Goal: Task Accomplishment & Management: Use online tool/utility

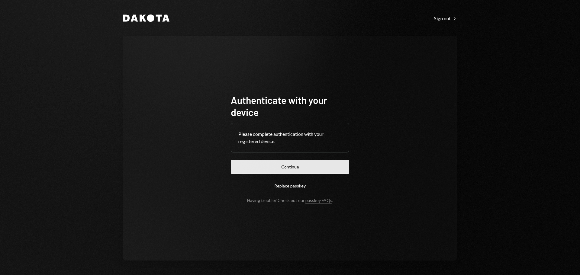
click at [298, 164] on button "Continue" at bounding box center [290, 167] width 118 height 14
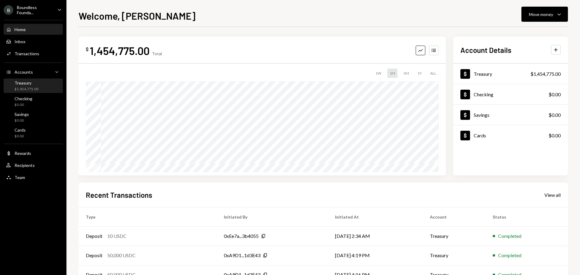
click at [31, 90] on div "$1,454,775.00" at bounding box center [27, 89] width 24 height 5
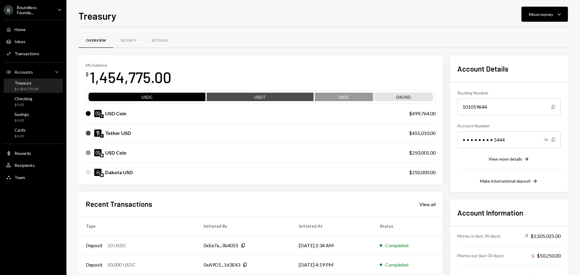
scroll to position [69, 0]
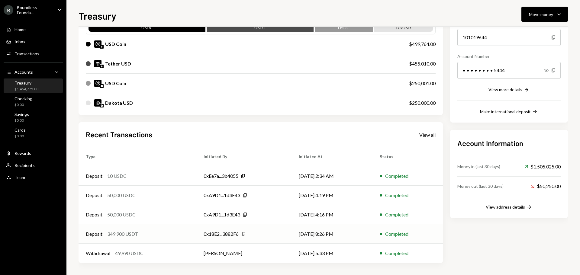
click at [118, 234] on div "349,900 USDT" at bounding box center [122, 234] width 31 height 7
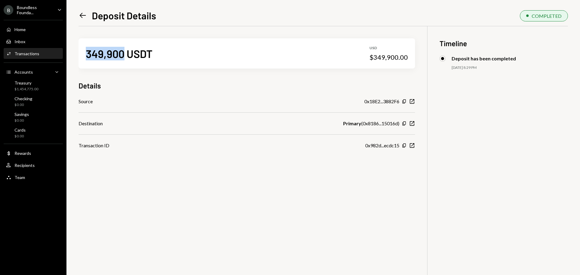
drag, startPoint x: 123, startPoint y: 56, endPoint x: 88, endPoint y: 55, distance: 34.8
click at [88, 55] on div "349,900 USDT" at bounding box center [119, 54] width 67 height 14
copy div "349,900"
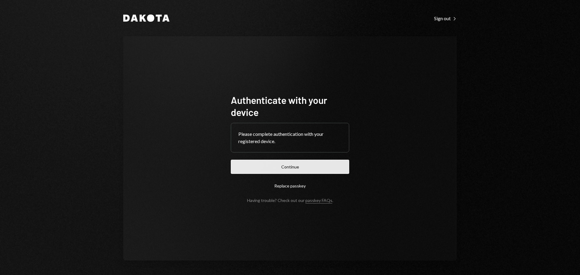
click at [274, 163] on button "Continue" at bounding box center [290, 167] width 118 height 14
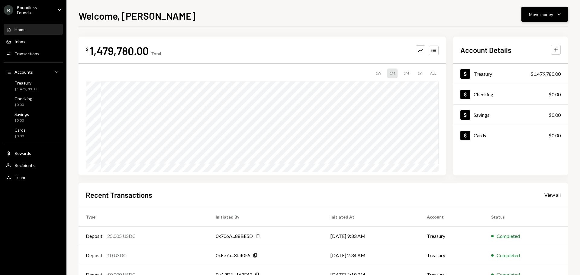
click at [555, 15] on div "Move money Caret Down" at bounding box center [544, 14] width 31 height 7
click at [518, 27] on div "Withdraw Send" at bounding box center [535, 33] width 60 height 14
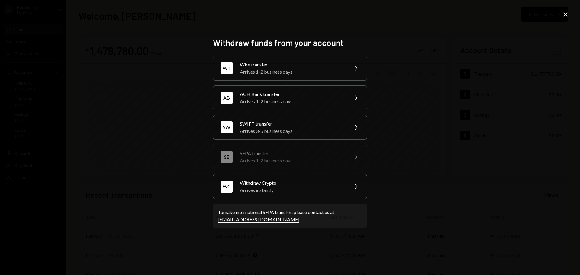
drag, startPoint x: 253, startPoint y: 157, endPoint x: 294, endPoint y: 157, distance: 41.7
click at [286, 157] on div "Arrives 1-2 business days" at bounding box center [292, 160] width 105 height 7
click at [323, 155] on div "SEPA transfer" at bounding box center [292, 153] width 105 height 7
click at [567, 12] on icon "Close" at bounding box center [565, 14] width 7 height 7
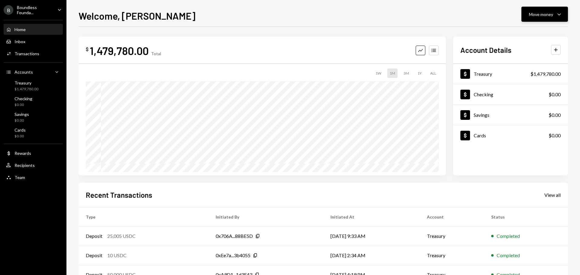
click at [552, 11] on div "Move money" at bounding box center [541, 14] width 24 height 6
